Goal: Task Accomplishment & Management: Use online tool/utility

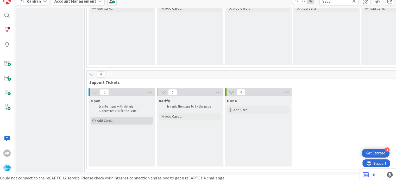
click at [109, 120] on div "Add Card..." at bounding box center [122, 121] width 63 height 8
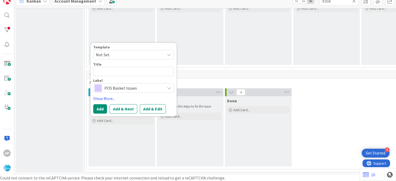
click at [106, 51] on span "Not Set" at bounding box center [128, 54] width 65 height 7
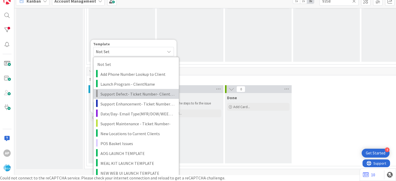
click at [125, 94] on span "Support Defect- Ticket Number- Client Name- Product Name" at bounding box center [138, 93] width 75 height 7
type textarea "x"
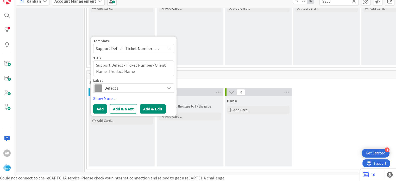
click at [143, 104] on button "Add & Edit" at bounding box center [153, 108] width 26 height 9
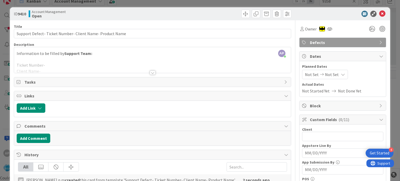
click at [151, 72] on div at bounding box center [153, 73] width 6 height 4
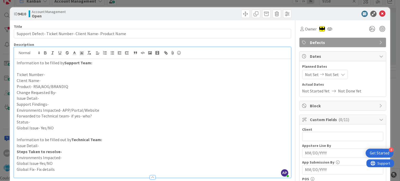
click at [52, 104] on p "Support Findings-" at bounding box center [152, 104] width 271 height 6
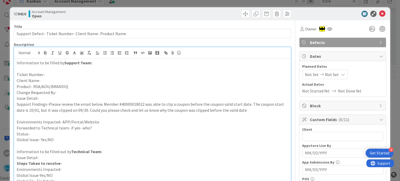
click at [48, 99] on p "Issue Detail-" at bounding box center [152, 98] width 271 height 6
paste div
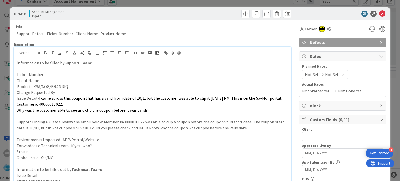
click at [59, 92] on p "Change Requested By-" at bounding box center [152, 93] width 271 height 6
click at [66, 87] on p "Product- RSA/AOG/BRANDIQ" at bounding box center [152, 87] width 271 height 6
click at [58, 80] on p "Client Name-" at bounding box center [152, 81] width 271 height 6
drag, startPoint x: 58, startPoint y: 80, endPoint x: 40, endPoint y: 81, distance: 18.0
click at [40, 81] on p "Client Name-[PERSON_NAME]" at bounding box center [152, 81] width 271 height 6
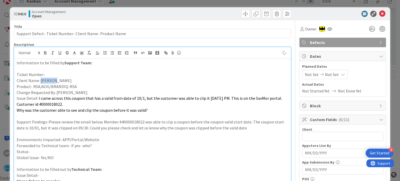
copy p "Sav Mor"
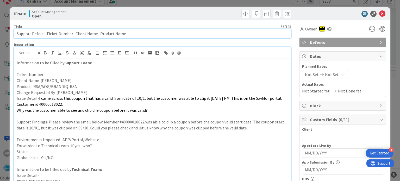
drag, startPoint x: 72, startPoint y: 34, endPoint x: 93, endPoint y: 34, distance: 21.1
click at [93, 34] on input "Support Defect- Ticket Number- Client Name- Product Name" at bounding box center [152, 33] width 277 height 9
paste input "Sav Mor"
type input "Support Defect- Ticket Number-Sav Mor- Product Name"
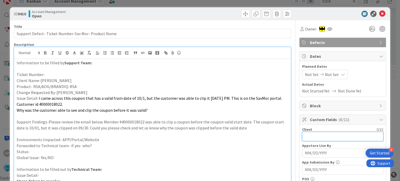
click at [314, 139] on input "text" at bounding box center [342, 136] width 81 height 9
paste input "Sav Mor"
type input "Sav Mor"
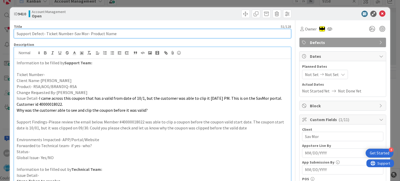
drag, startPoint x: 70, startPoint y: 32, endPoint x: 45, endPoint y: 35, distance: 25.1
click at [45, 35] on input "Support Defect- Ticket Number-Sav Mor- Product Name" at bounding box center [152, 33] width 277 height 9
paste input "#316506"
drag, startPoint x: 105, startPoint y: 36, endPoint x: 78, endPoint y: 34, distance: 27.7
click at [78, 34] on input "Support Defect- #316506-Sav Mor- Product Name" at bounding box center [152, 33] width 277 height 9
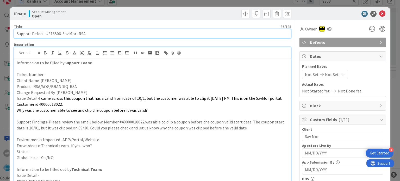
type input "Support Defect- #316506-Sav Mor- RSA"
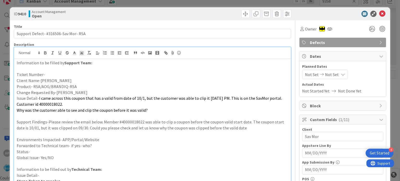
click at [307, 76] on span "Not Set" at bounding box center [312, 74] width 14 height 6
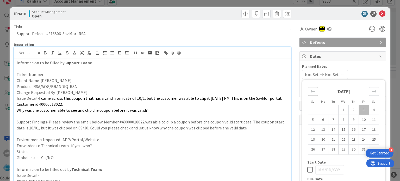
click at [308, 92] on div "Move backward to switch to the previous month." at bounding box center [313, 91] width 10 height 9
click at [318, 148] on td "29" at bounding box center [323, 150] width 10 height 10
type input "[DATE]"
click at [369, 90] on div "Move forward to switch to the next month." at bounding box center [374, 91] width 10 height 9
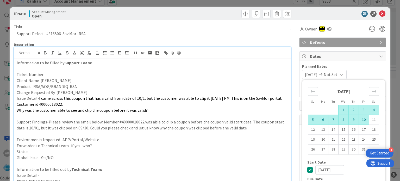
click at [362, 119] on td "10" at bounding box center [364, 120] width 10 height 10
type input "[DATE]"
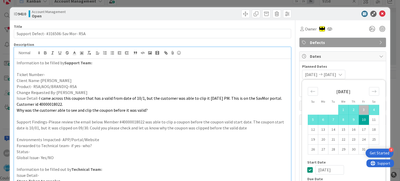
click at [219, 139] on p "Environments Impacted- APP/Portal/Website" at bounding box center [152, 140] width 271 height 6
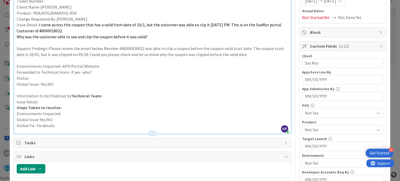
scroll to position [80, 0]
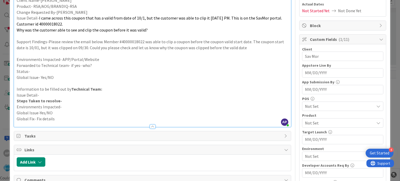
click at [305, 106] on span "Not Set" at bounding box center [339, 106] width 69 height 6
click at [256, 114] on p "Global Issue-Yes/NO" at bounding box center [152, 113] width 271 height 6
click at [306, 124] on span "Not Set" at bounding box center [339, 123] width 69 height 6
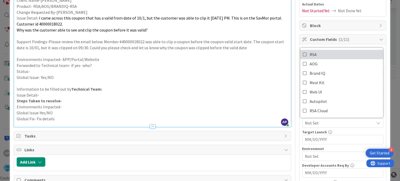
click at [303, 55] on icon at bounding box center [305, 55] width 4 height 8
click at [262, 90] on p "Information to be filled out by Technical Team:" at bounding box center [152, 89] width 271 height 6
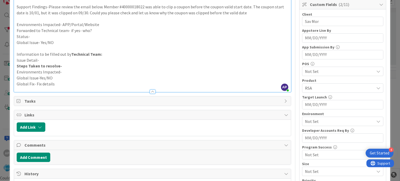
scroll to position [117, 0]
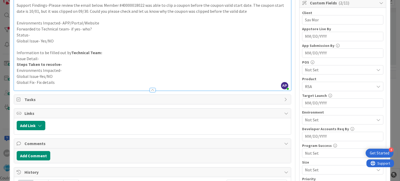
click at [324, 123] on div "Not Set" at bounding box center [342, 119] width 81 height 9
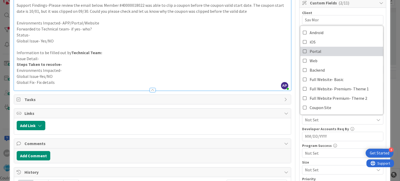
click at [310, 49] on span "Portal" at bounding box center [316, 51] width 12 height 8
click at [257, 54] on p "Information to be filled out by Technical Team:" at bounding box center [152, 53] width 271 height 6
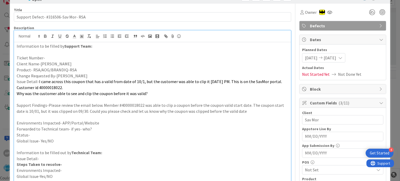
scroll to position [16, 0]
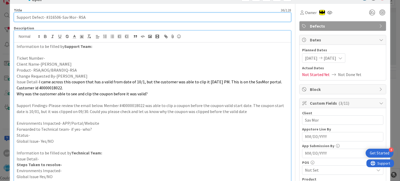
click at [51, 17] on input "Support Defect- #316506-Sav Mor- RSA" at bounding box center [152, 17] width 277 height 9
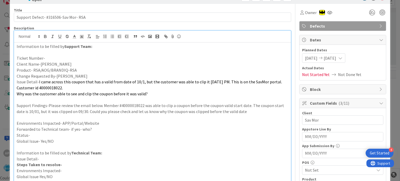
click at [52, 56] on p "Ticket Number-" at bounding box center [152, 58] width 271 height 6
click at [92, 130] on p "Forwarded to Technical team- if yes- who?" at bounding box center [152, 129] width 271 height 6
click at [75, 137] on p "Status-" at bounding box center [152, 135] width 271 height 6
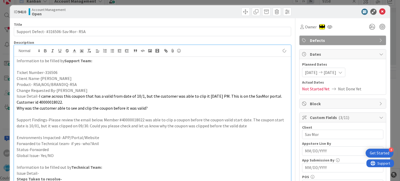
scroll to position [1, 0]
